Goal: Task Accomplishment & Management: Complete application form

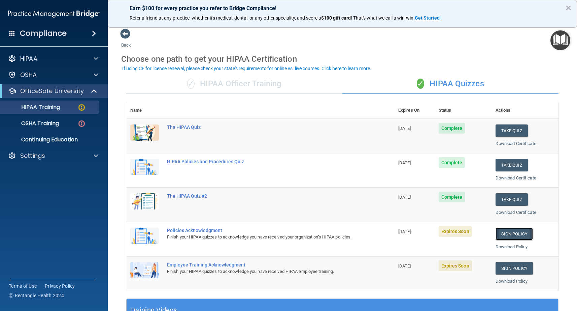
click at [511, 236] on link "Sign Policy" at bounding box center [514, 233] width 37 height 12
click at [506, 267] on link "Sign Policy" at bounding box center [514, 268] width 37 height 12
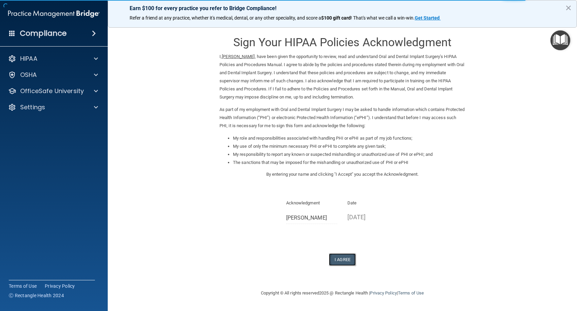
click at [341, 259] on button "I Agree" at bounding box center [342, 259] width 27 height 12
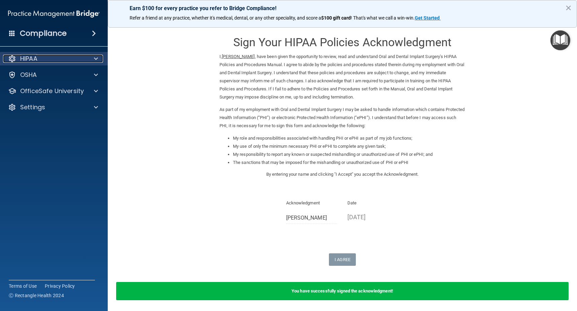
click at [94, 60] on span at bounding box center [96, 59] width 4 height 8
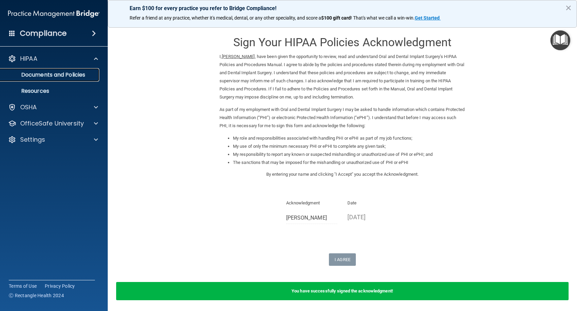
click at [80, 73] on p "Documents and Policies" at bounding box center [50, 74] width 92 height 7
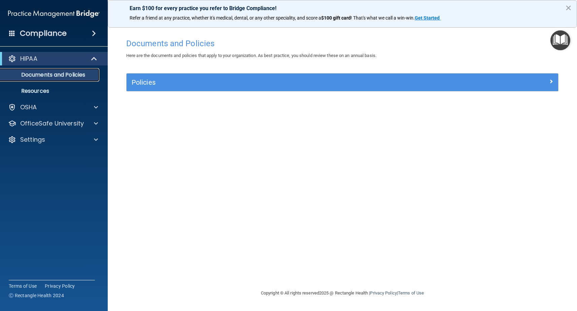
click at [52, 75] on p "Documents and Policies" at bounding box center [50, 74] width 92 height 7
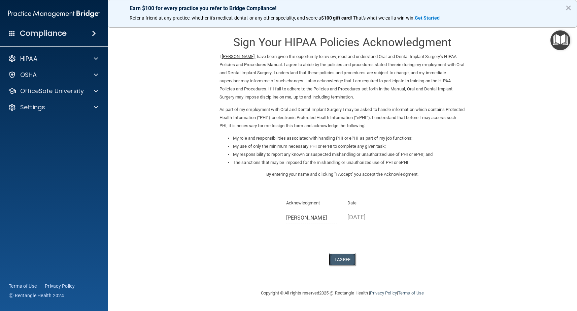
click at [338, 262] on button "I Agree" at bounding box center [342, 259] width 27 height 12
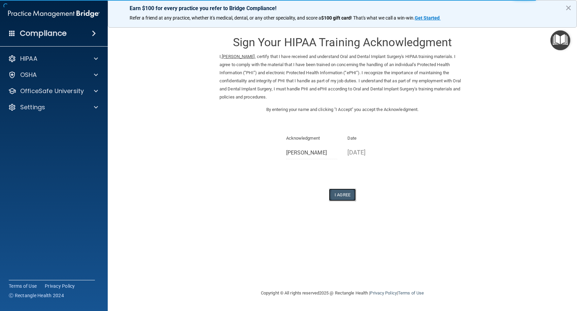
click at [345, 194] on button "I Agree" at bounding box center [342, 194] width 27 height 12
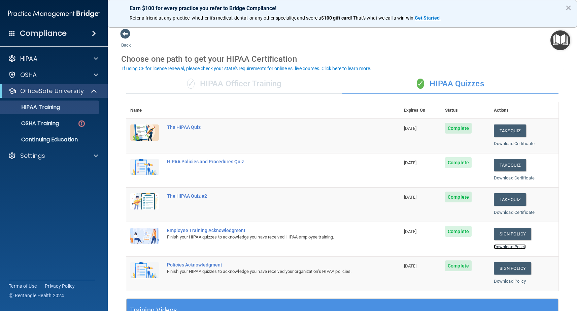
click at [504, 247] on link "Download Policy" at bounding box center [510, 246] width 32 height 5
click at [508, 282] on link "Download Policy" at bounding box center [510, 280] width 32 height 5
